Goal: Task Accomplishment & Management: Manage account settings

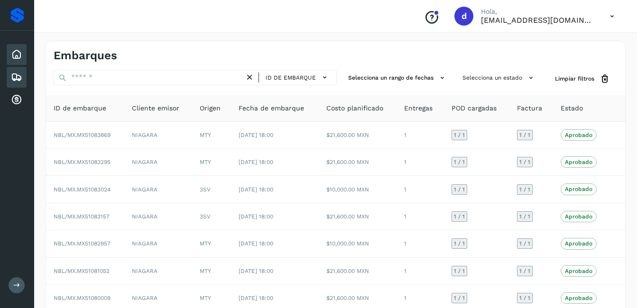
click at [22, 54] on div "Inicio" at bounding box center [17, 54] width 20 height 21
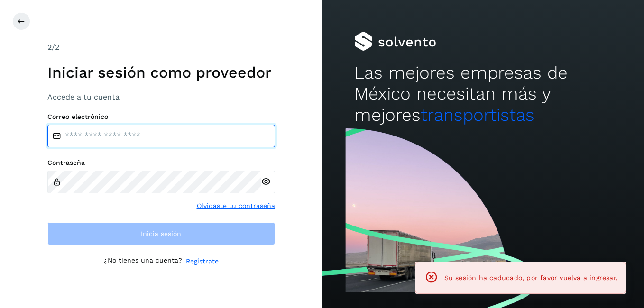
type input "**********"
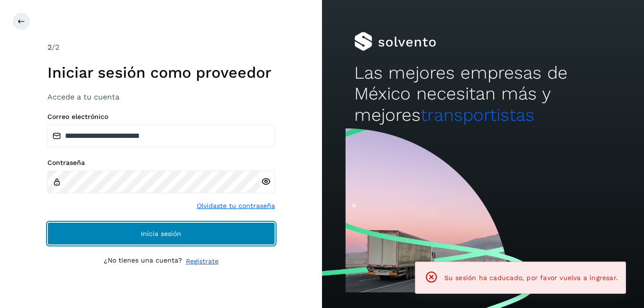
click at [180, 228] on button "Inicia sesión" at bounding box center [161, 233] width 228 height 23
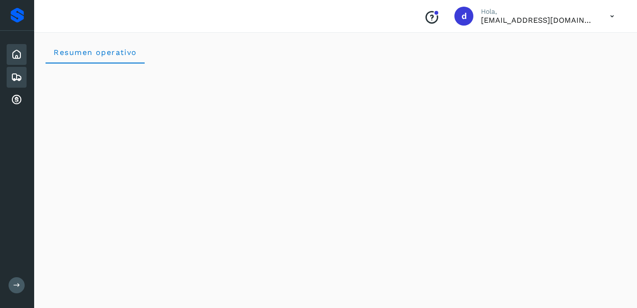
click at [18, 75] on icon at bounding box center [16, 77] width 11 height 11
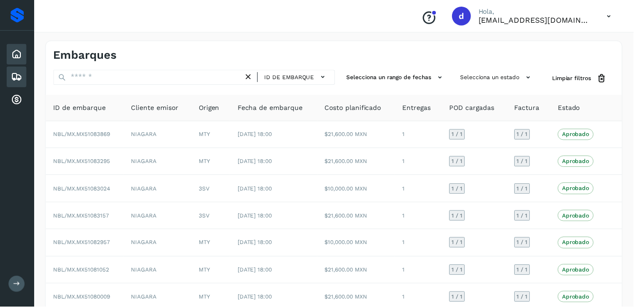
click at [21, 53] on icon at bounding box center [16, 54] width 11 height 11
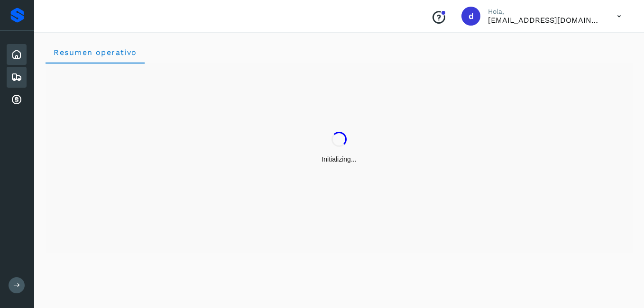
click at [21, 76] on icon at bounding box center [16, 77] width 11 height 11
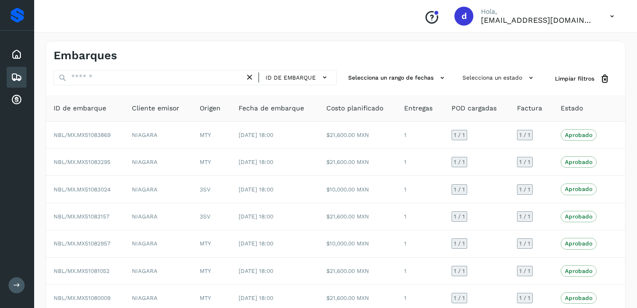
click at [14, 76] on icon at bounding box center [16, 77] width 11 height 11
click at [13, 44] on div "Inicio Embarques Cuentas por cobrar" at bounding box center [17, 77] width 34 height 93
click at [16, 52] on icon at bounding box center [16, 54] width 11 height 11
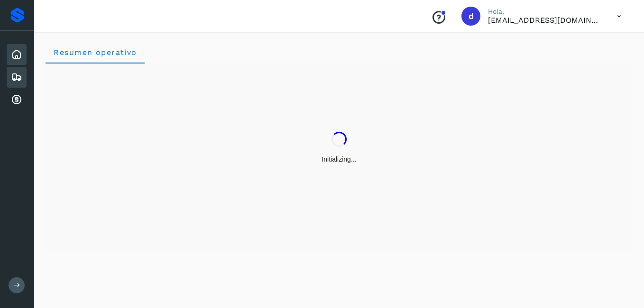
click at [15, 75] on icon at bounding box center [16, 77] width 11 height 11
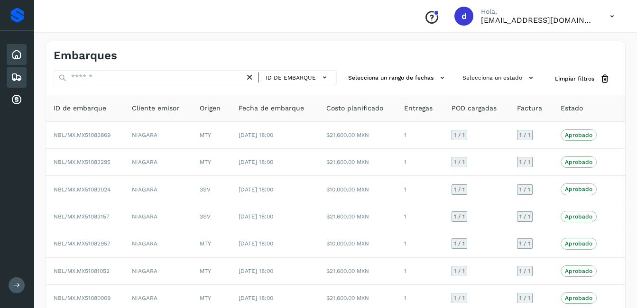
click at [18, 51] on icon at bounding box center [16, 54] width 11 height 11
